Goal: Information Seeking & Learning: Learn about a topic

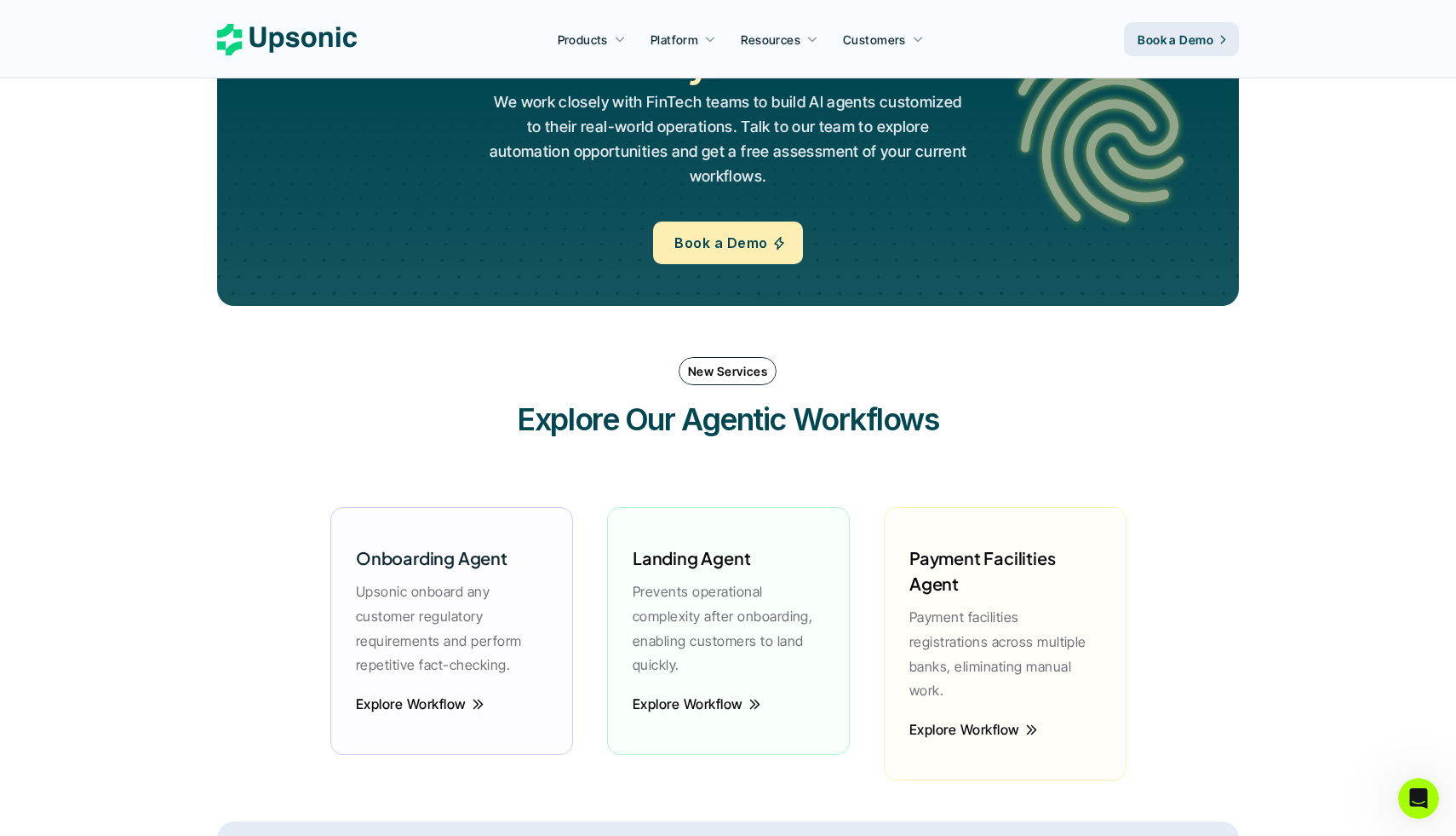
scroll to position [2057, 0]
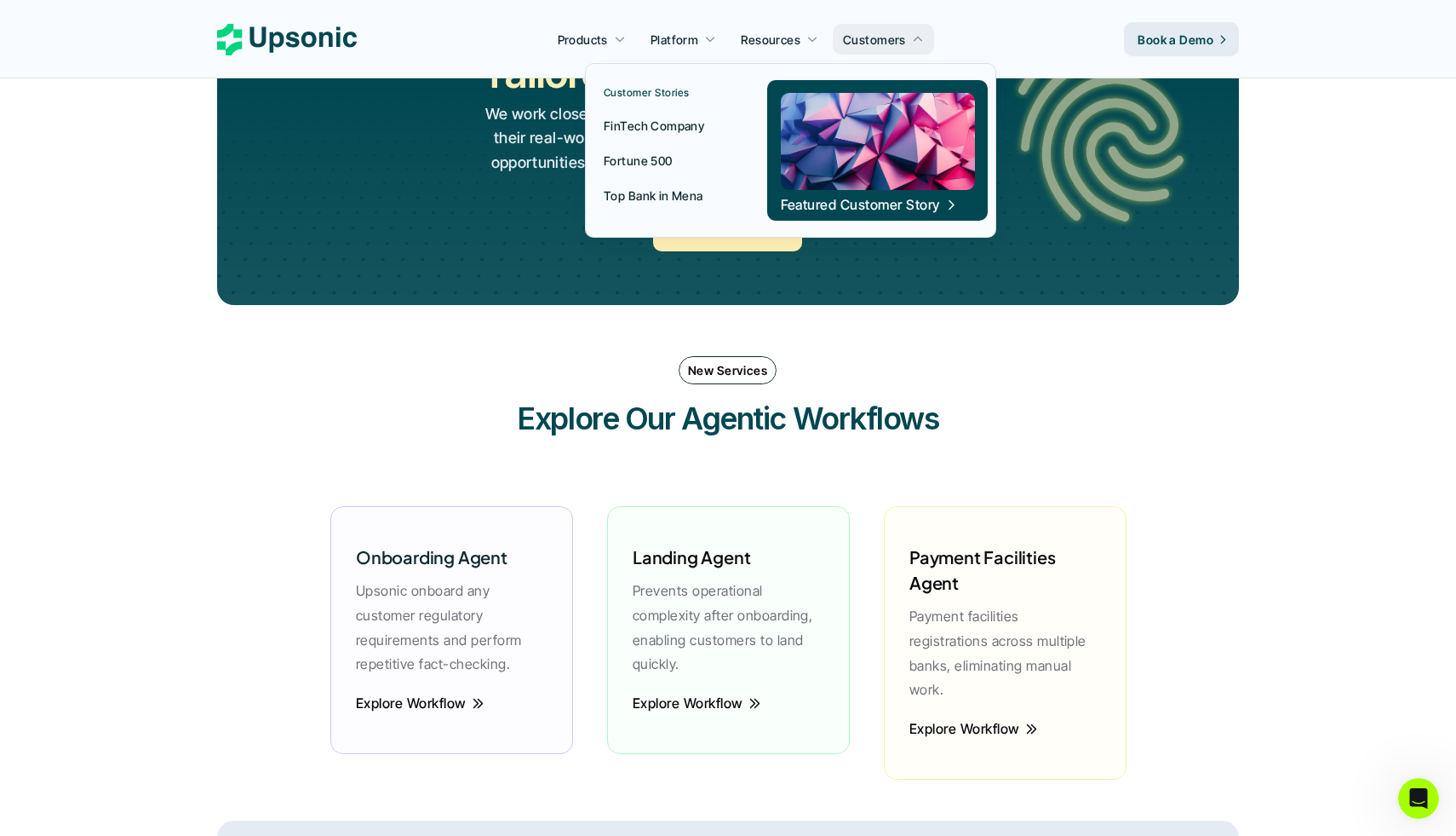
click at [876, 39] on p "Customers" at bounding box center [875, 40] width 63 height 17
click at [664, 126] on p "FinTech Company" at bounding box center [654, 125] width 101 height 17
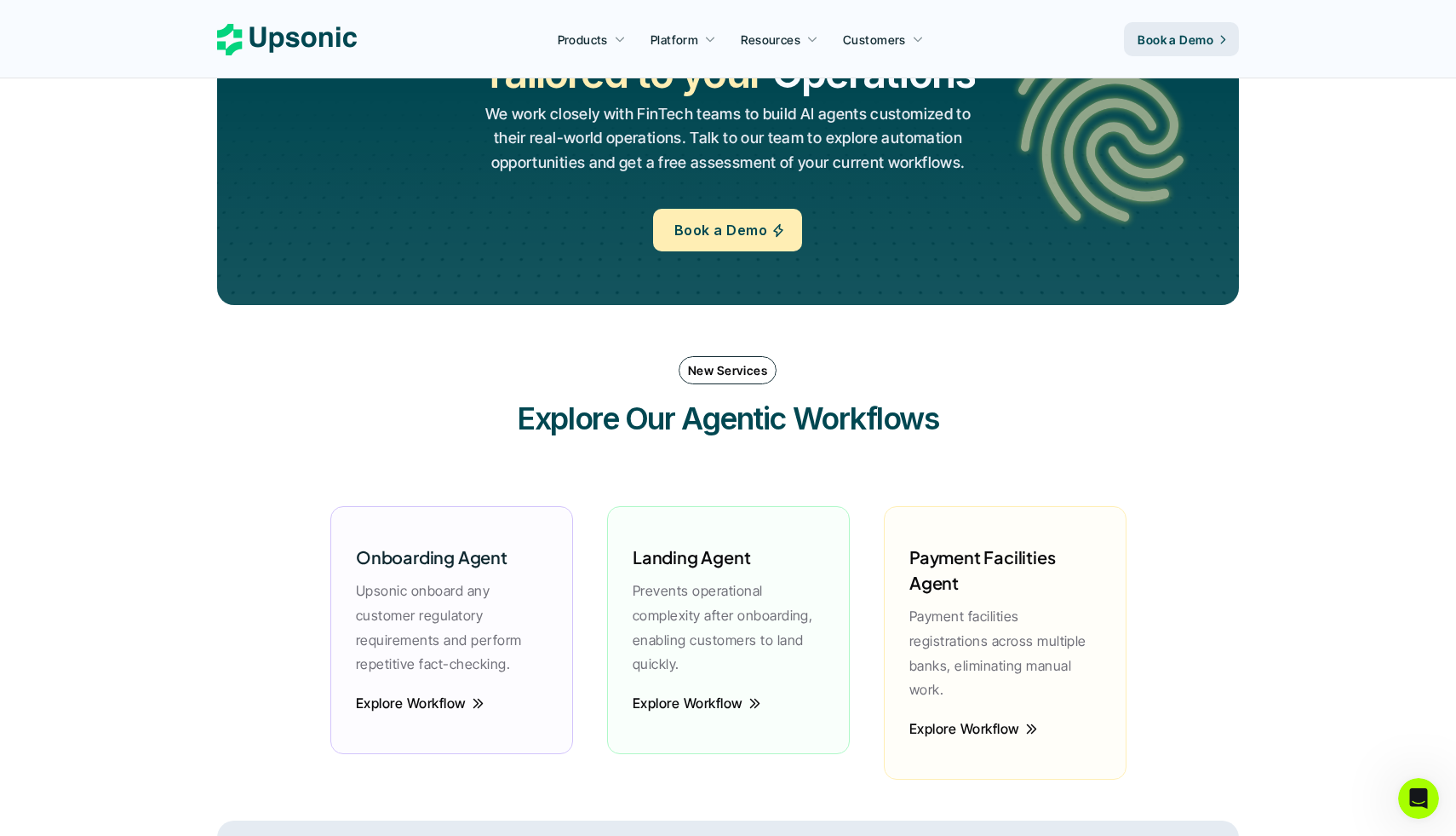
click at [1341, 247] on section "Not only Custom Tailored to your Workflows Operations Processes Workflows We wo…" at bounding box center [728, 117] width 1456 height 443
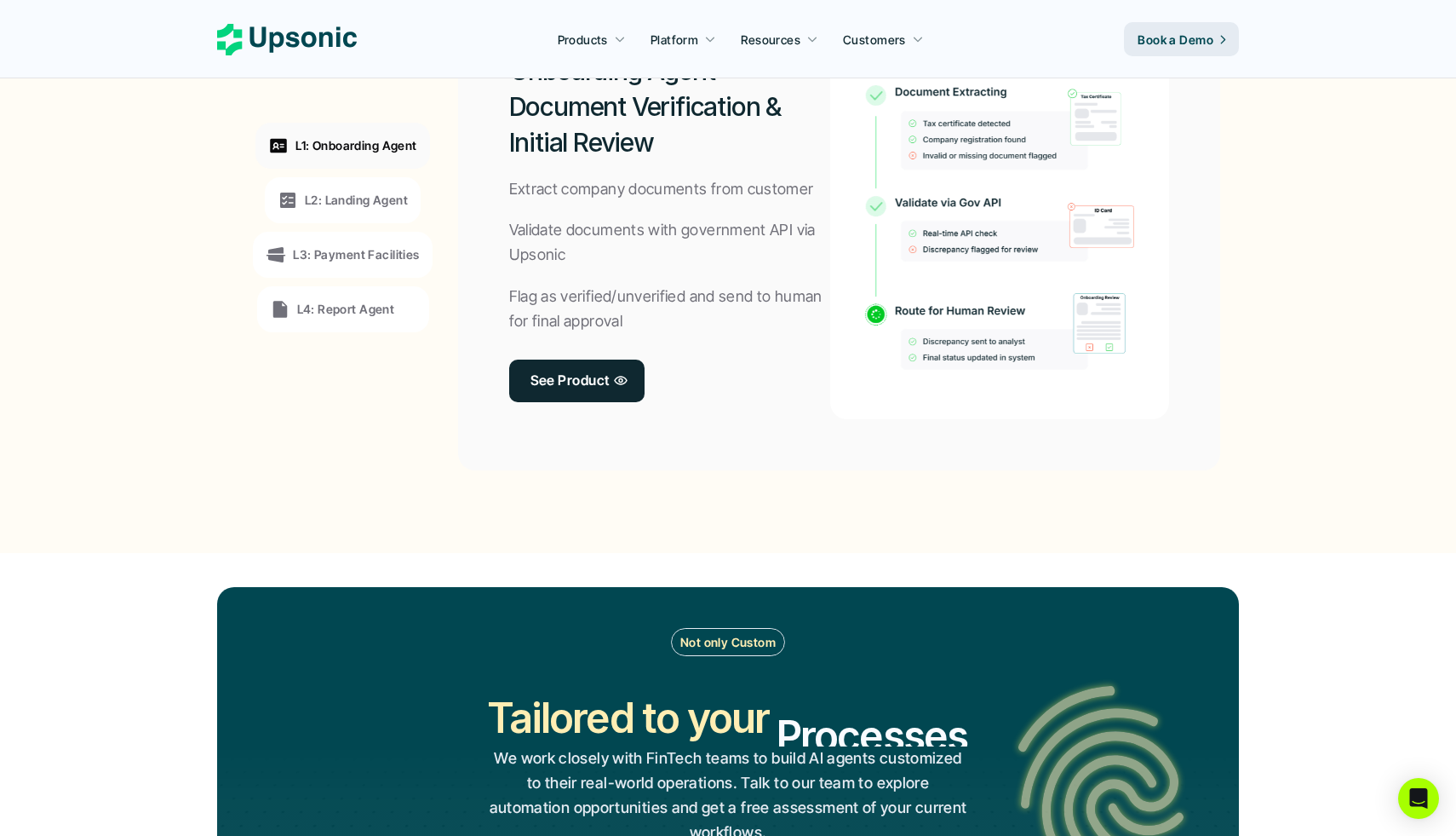
scroll to position [1381, 0]
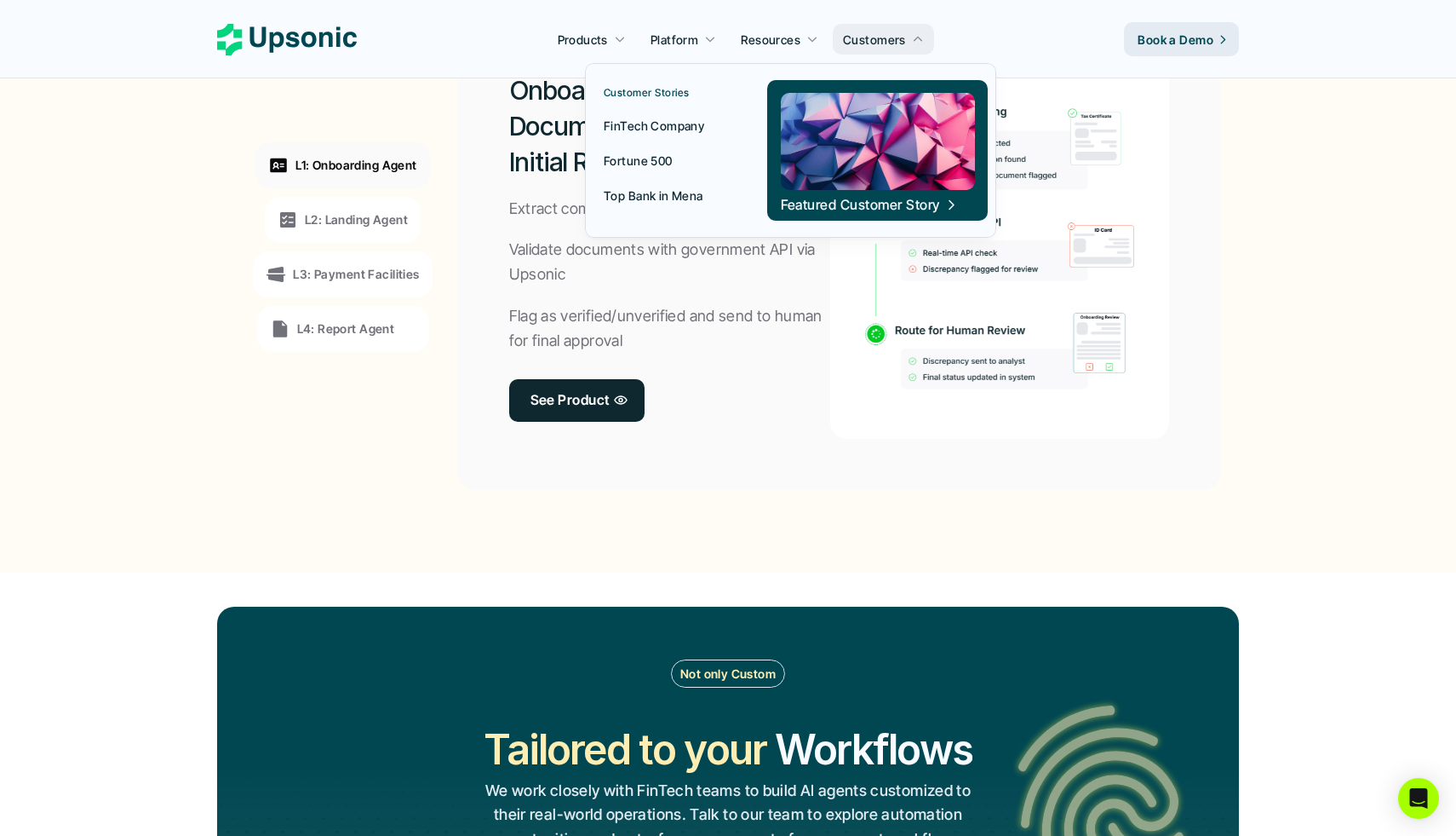
click at [649, 163] on p "Fortune 500" at bounding box center [638, 160] width 69 height 17
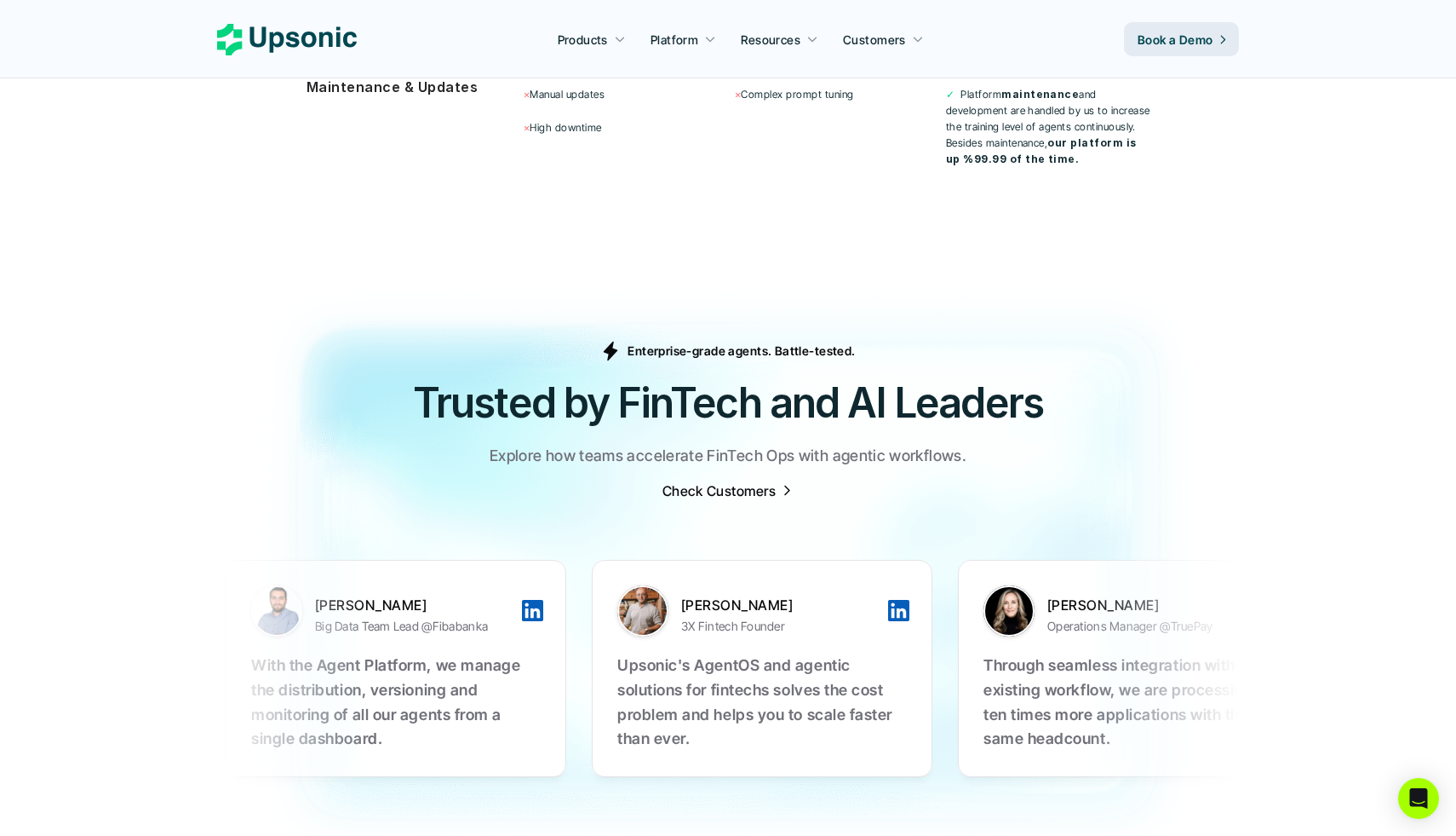
scroll to position [5101, 0]
